Goal: Transaction & Acquisition: Purchase product/service

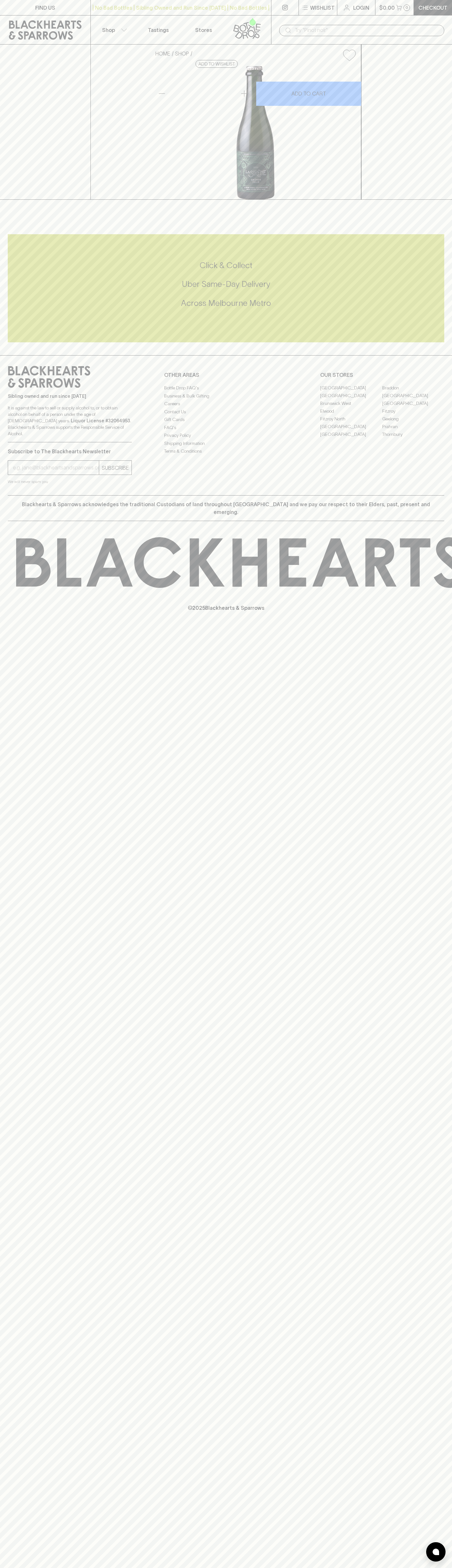
click at [348, 29] on input "text" at bounding box center [366, 30] width 144 height 10
click at [437, 768] on div "FIND US | No Bad Bottles | Sibling Owned and Run Since [DATE] | No Bad Bottles …" at bounding box center [226, 784] width 452 height 1568
click at [252, 1567] on html "FIND US | No Bad Bottles | Sibling Owned and Run Since [DATE] | No Bad Bottles …" at bounding box center [226, 784] width 452 height 1568
click at [22, 1018] on div "FIND US | No Bad Bottles | Sibling Owned and Run Since 2006 | No Bad Bottles | …" at bounding box center [226, 784] width 452 height 1568
